Goal: Task Accomplishment & Management: Manage account settings

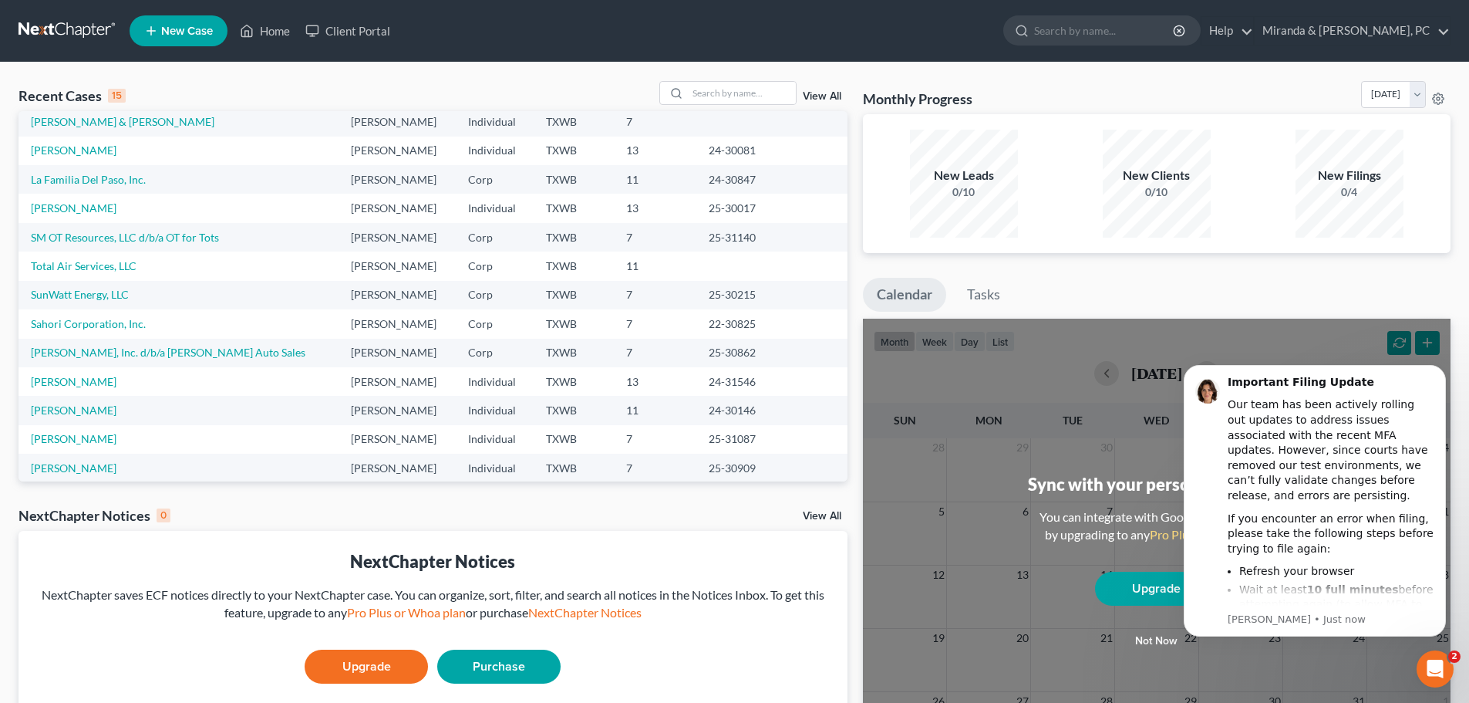
scroll to position [106, 0]
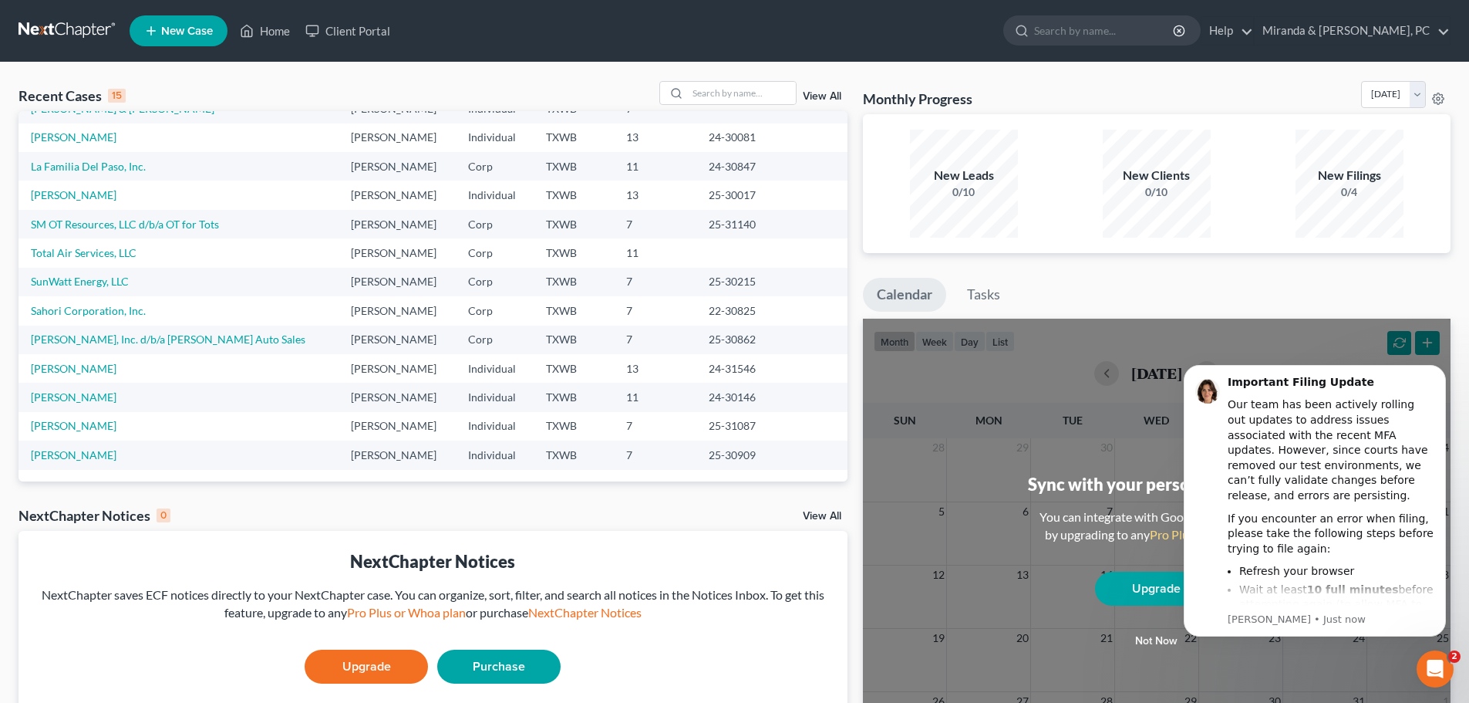
click at [804, 93] on link "View All" at bounding box center [822, 96] width 39 height 11
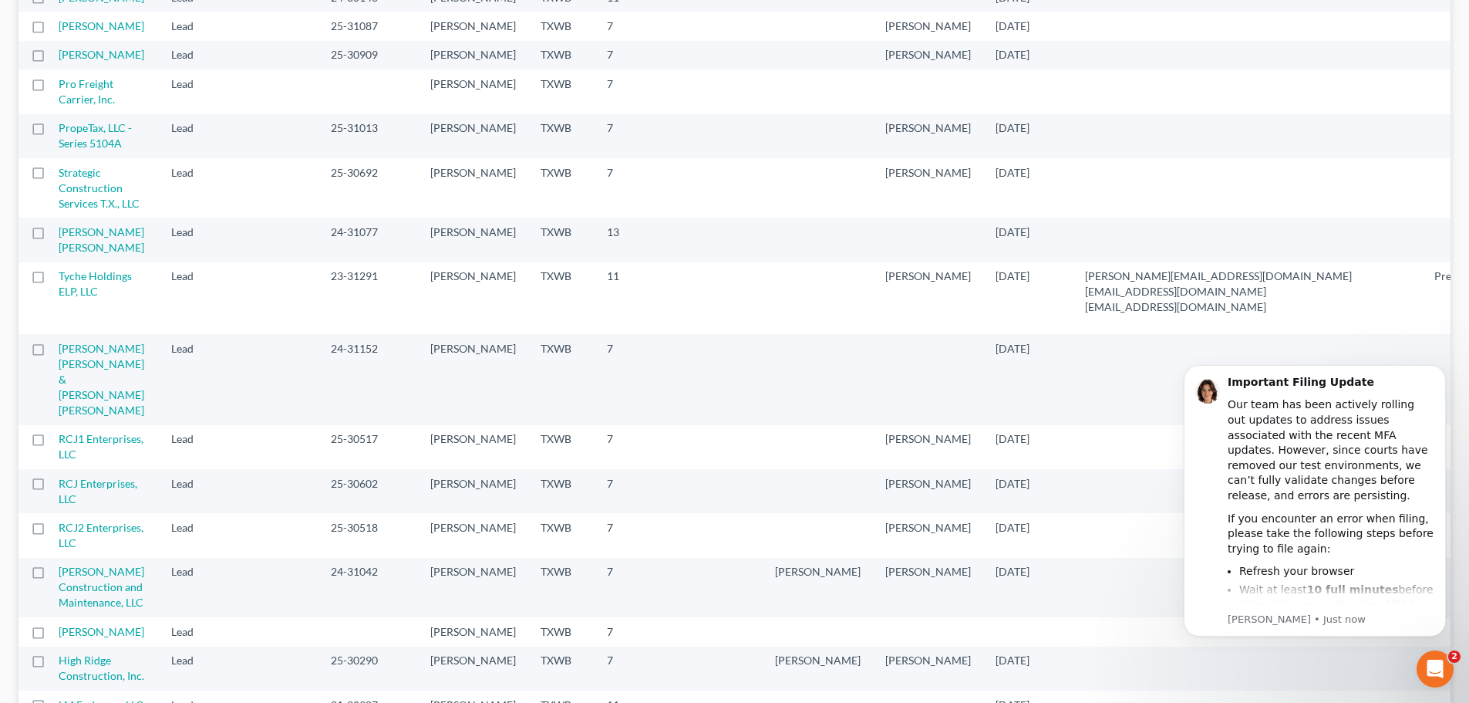
scroll to position [848, 0]
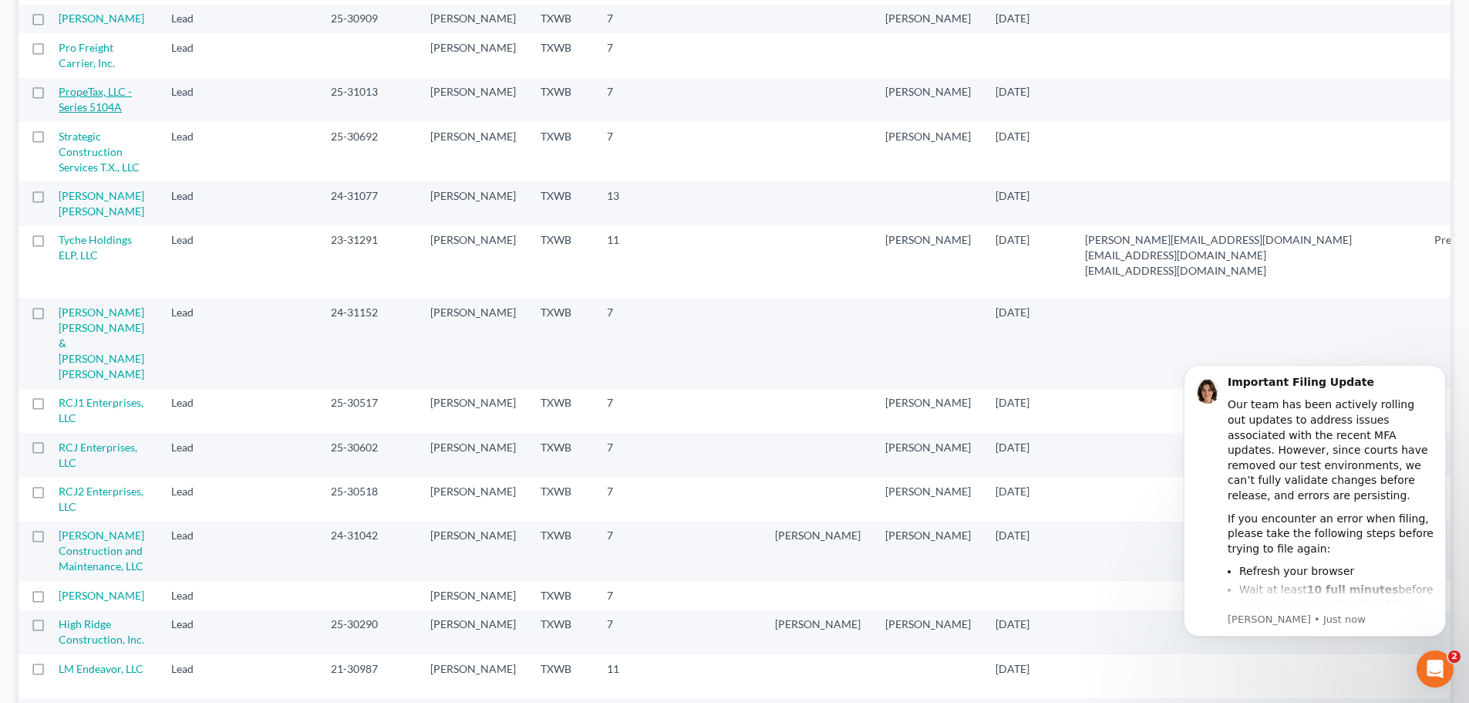
click at [104, 113] on link "PropeTax, LLC - Series 5104A" at bounding box center [95, 99] width 73 height 29
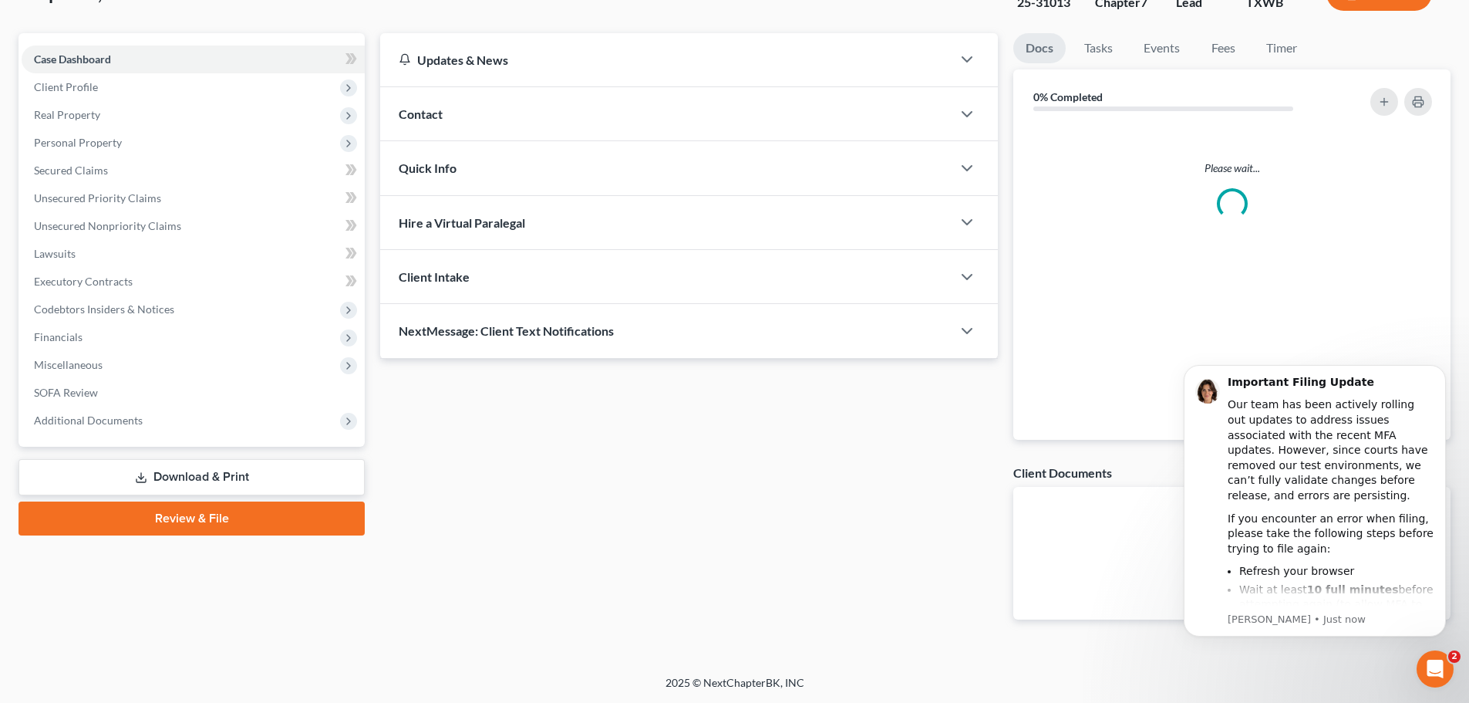
scroll to position [35, 0]
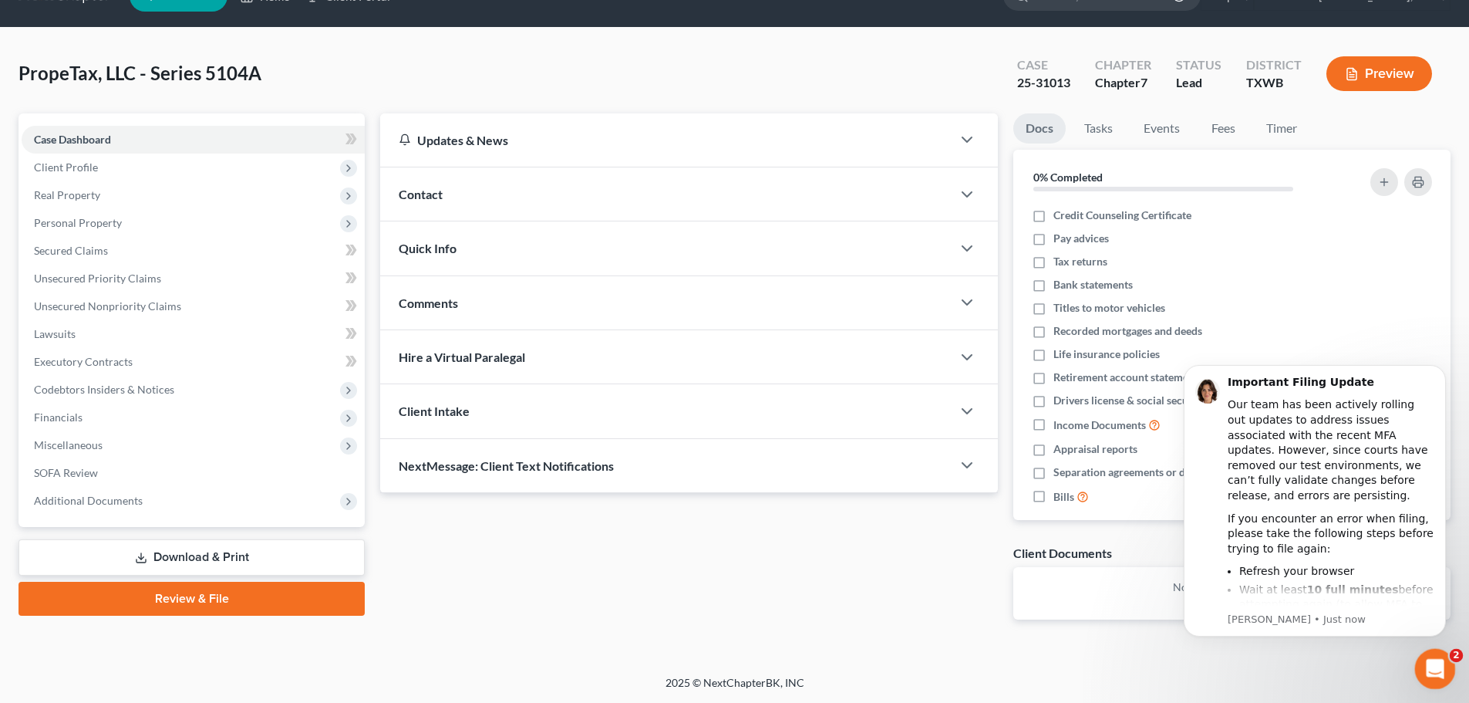
click at [1440, 656] on div "Open Intercom Messenger" at bounding box center [1433, 666] width 51 height 51
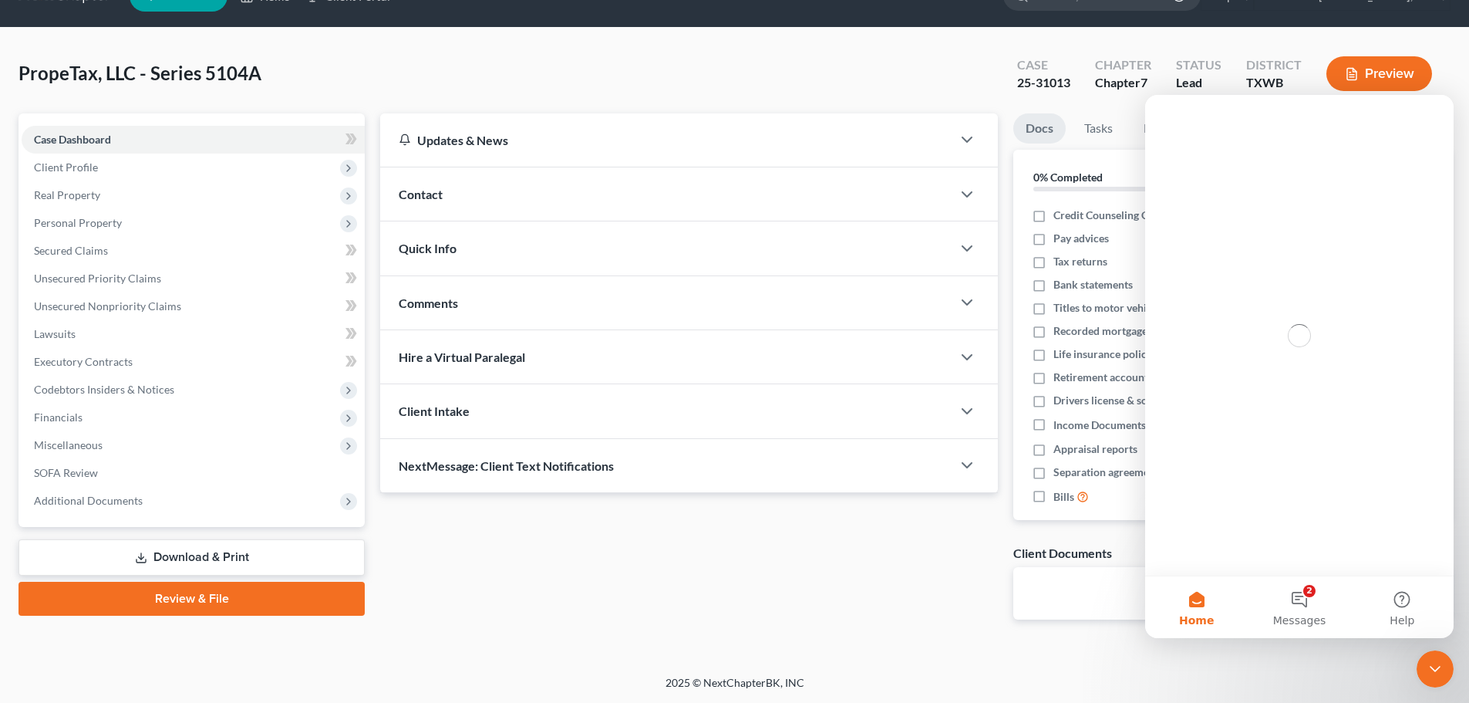
scroll to position [0, 0]
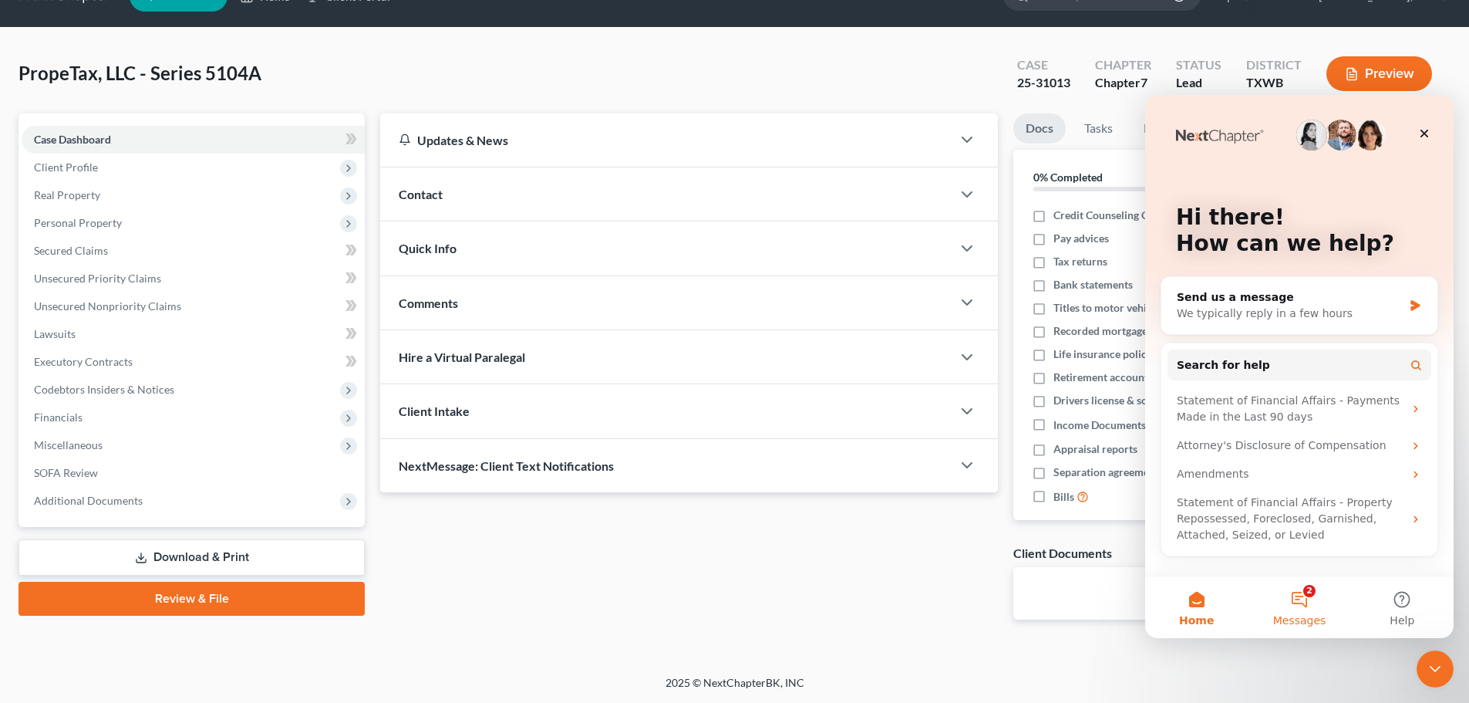
click at [1309, 578] on button "2 Messages" at bounding box center [1299, 607] width 103 height 62
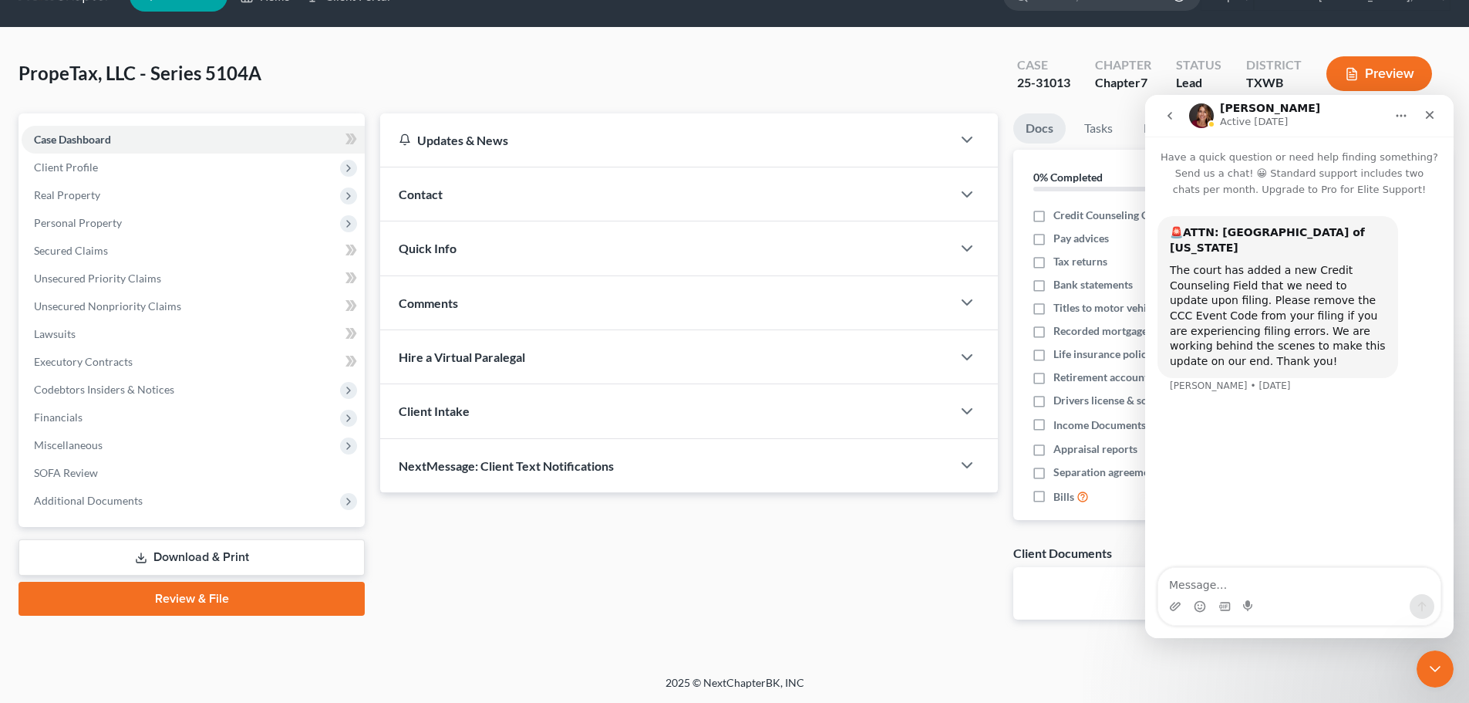
click at [1159, 110] on button "go back" at bounding box center [1169, 115] width 29 height 29
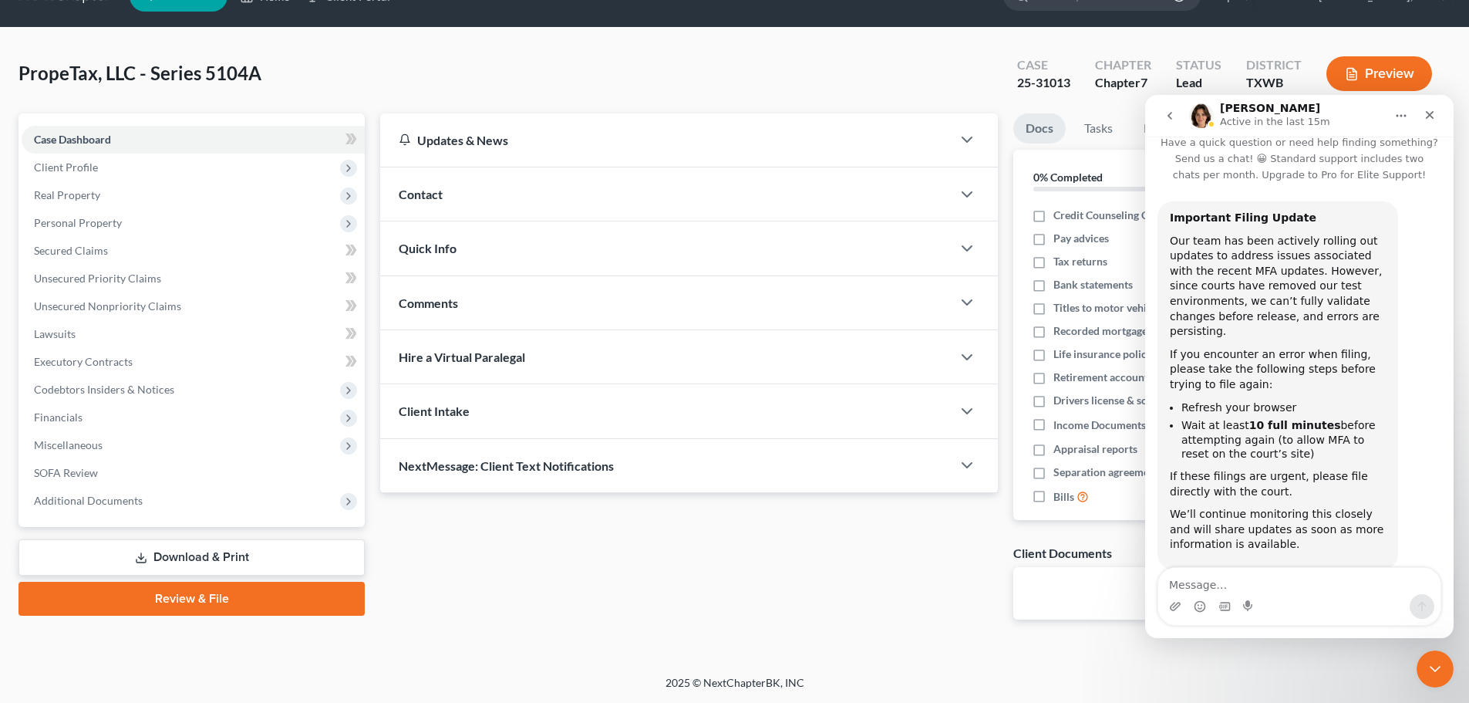
scroll to position [33, 0]
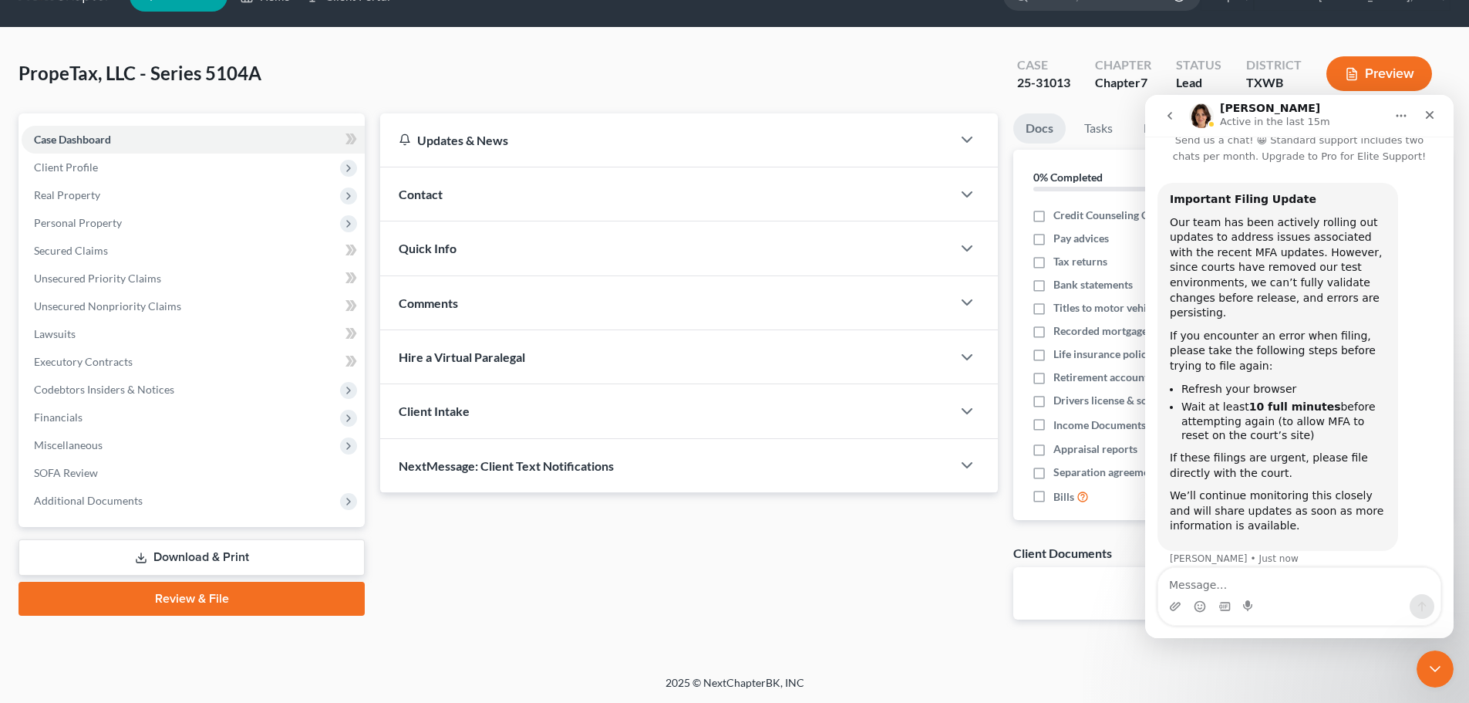
click at [1169, 123] on button "go back" at bounding box center [1169, 115] width 29 height 29
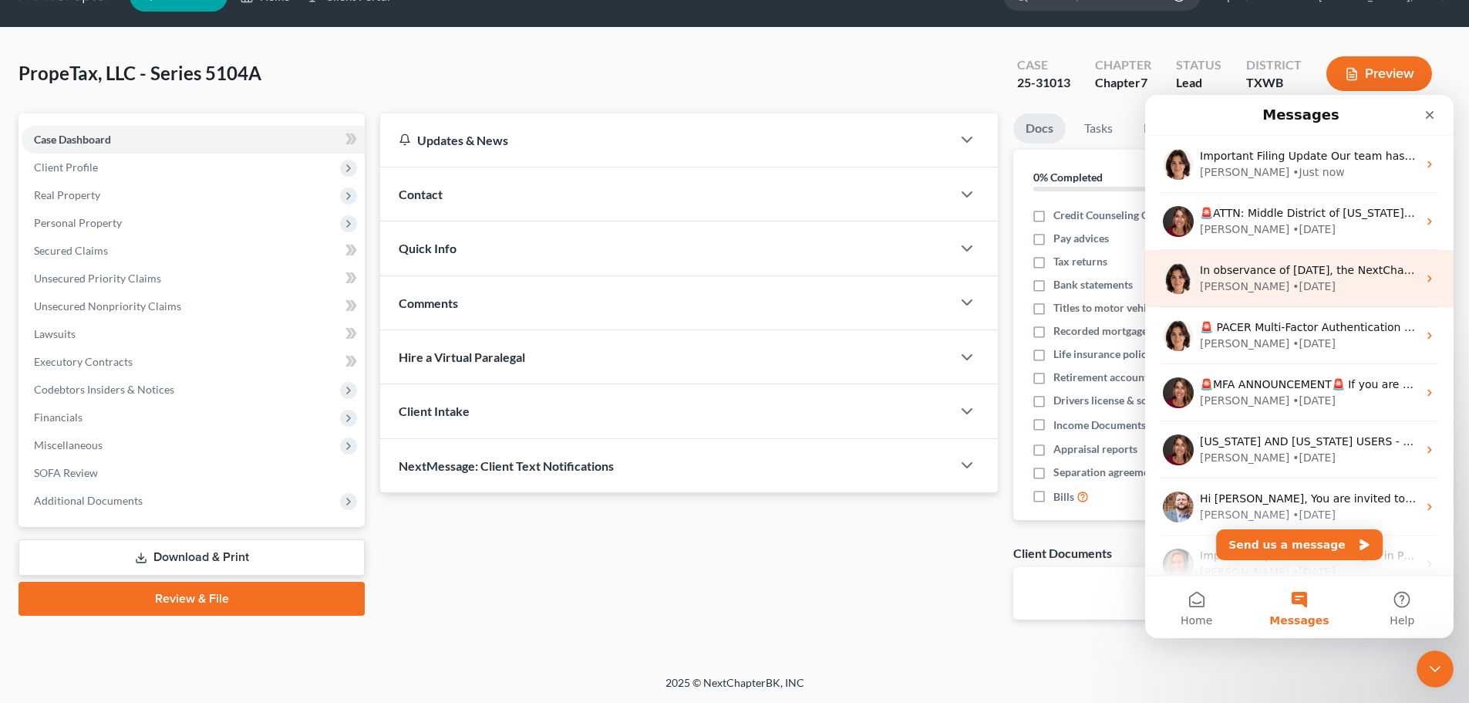
scroll to position [0, 0]
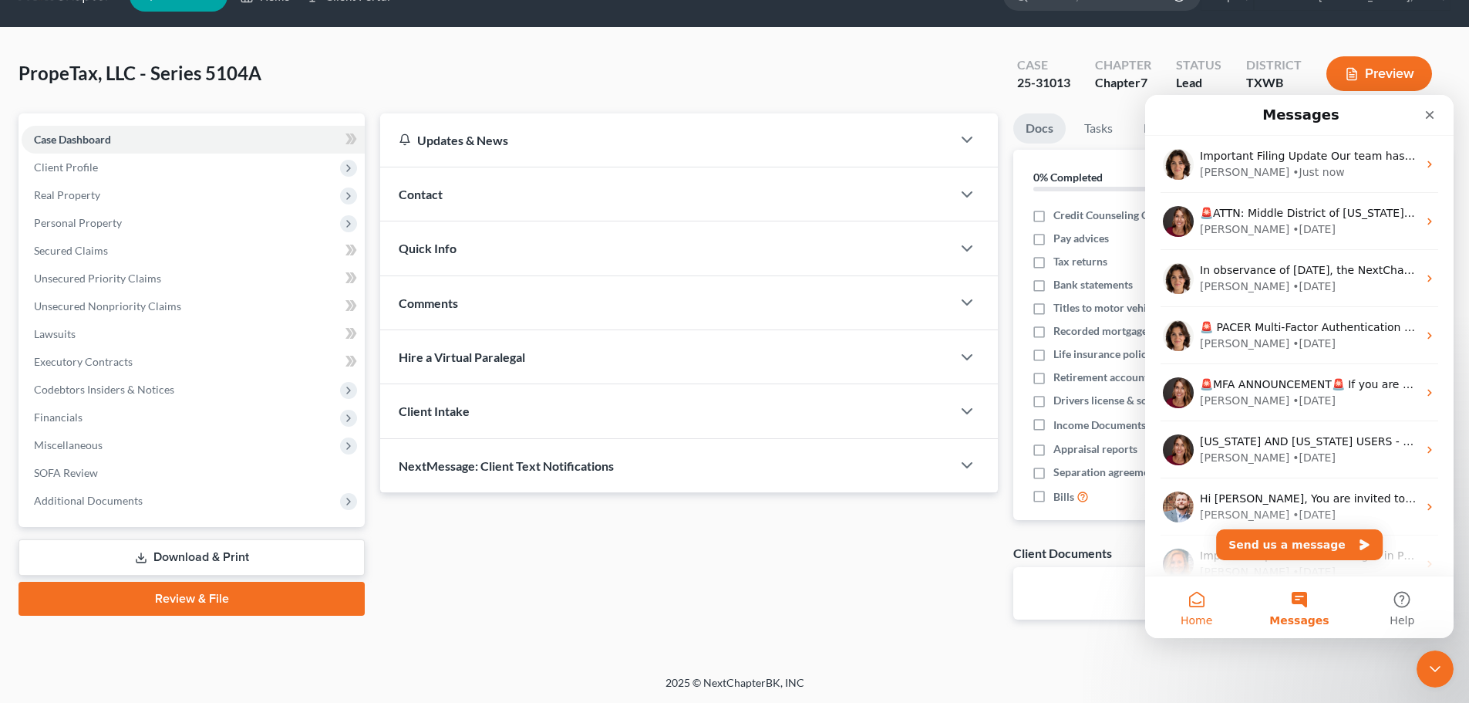
click at [1202, 610] on button "Home" at bounding box center [1196, 607] width 103 height 62
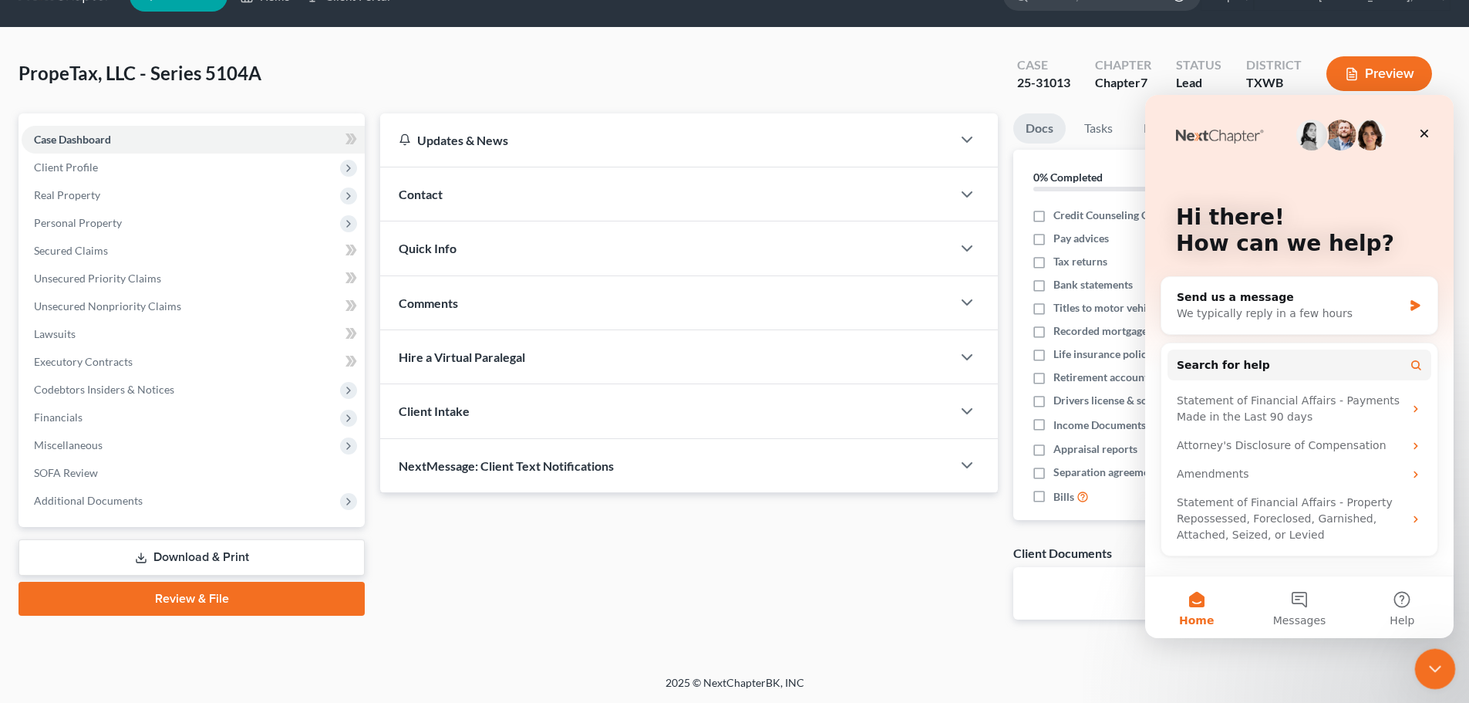
click at [1444, 666] on div "Close Intercom Messenger" at bounding box center [1433, 666] width 37 height 37
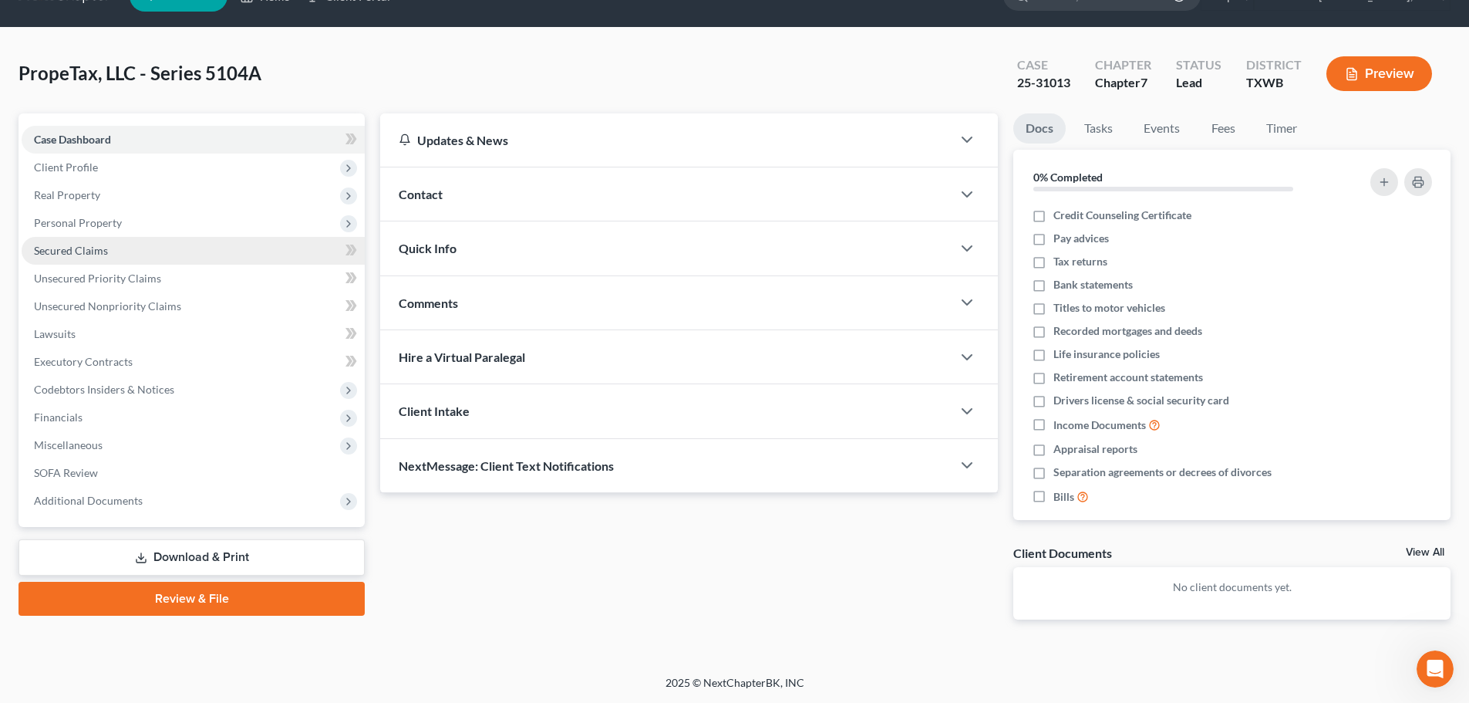
click at [93, 252] on span "Secured Claims" at bounding box center [71, 250] width 74 height 13
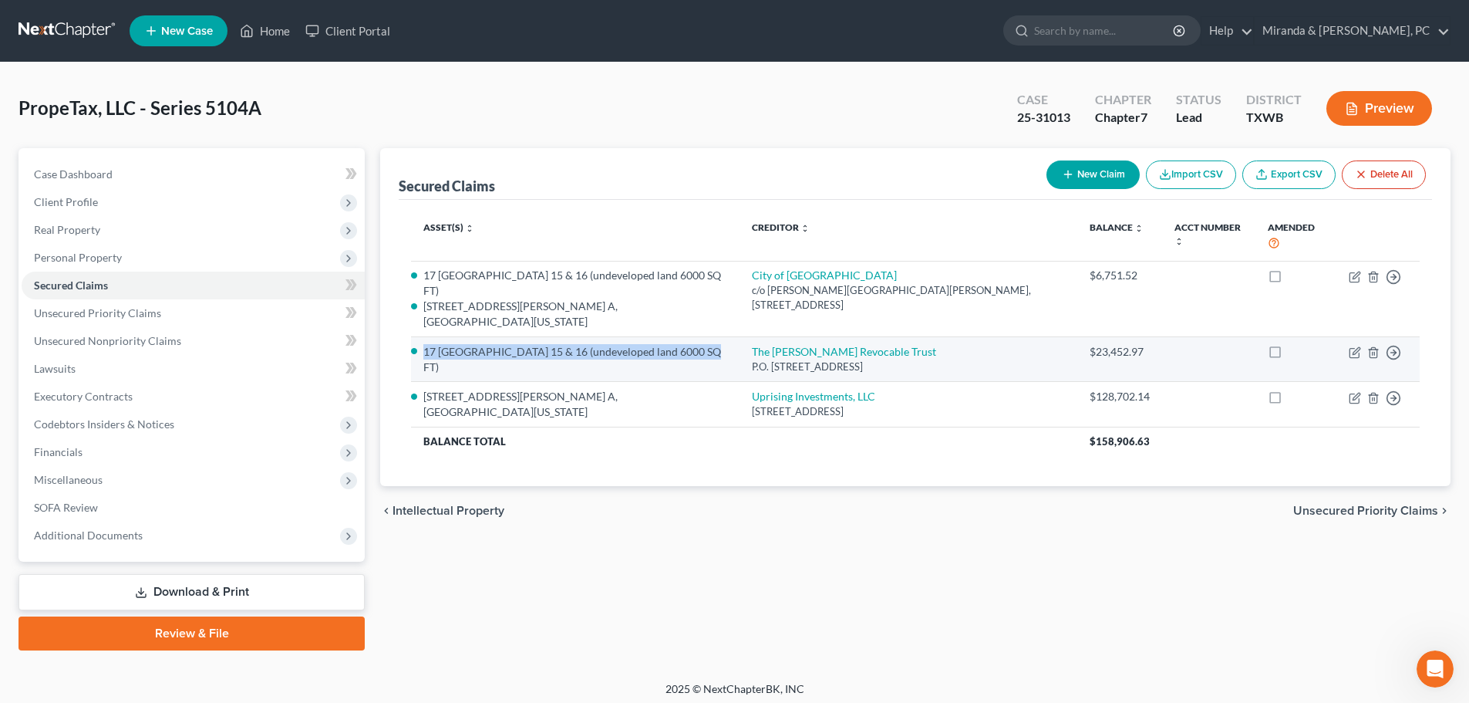
drag, startPoint x: 424, startPoint y: 334, endPoint x: 457, endPoint y: 349, distance: 36.6
click at [457, 349] on li "17 [GEOGRAPHIC_DATA] 15 & 16 (undeveloped land 6000 SQ FT)" at bounding box center [575, 359] width 304 height 31
copy li "17 [GEOGRAPHIC_DATA] 15 & 16 (undeveloped land 6000 SQ FT)"
